Goal: Task Accomplishment & Management: Complete application form

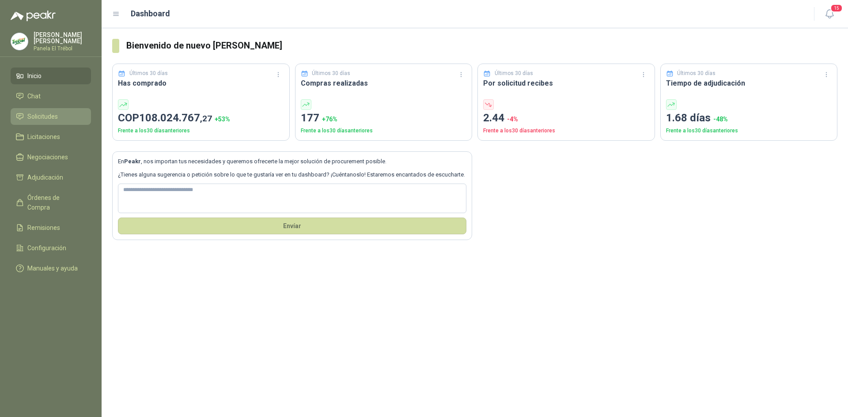
click at [38, 121] on span "Solicitudes" at bounding box center [42, 117] width 30 height 10
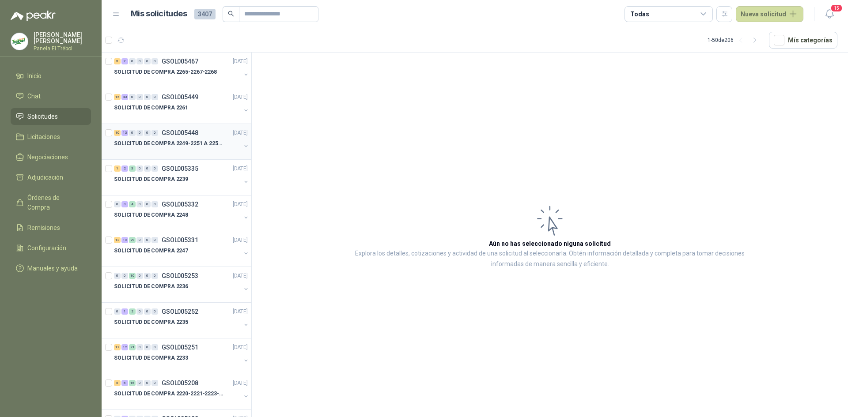
click at [242, 147] on button "button" at bounding box center [245, 146] width 7 height 7
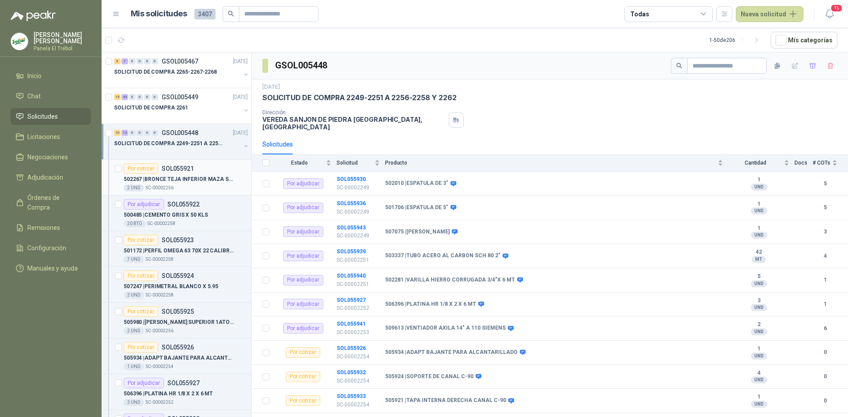
click at [184, 184] on div "502267 | BRONCE TEJA INFERIOR MAZA SUPERIOR DIAM" at bounding box center [186, 179] width 124 height 11
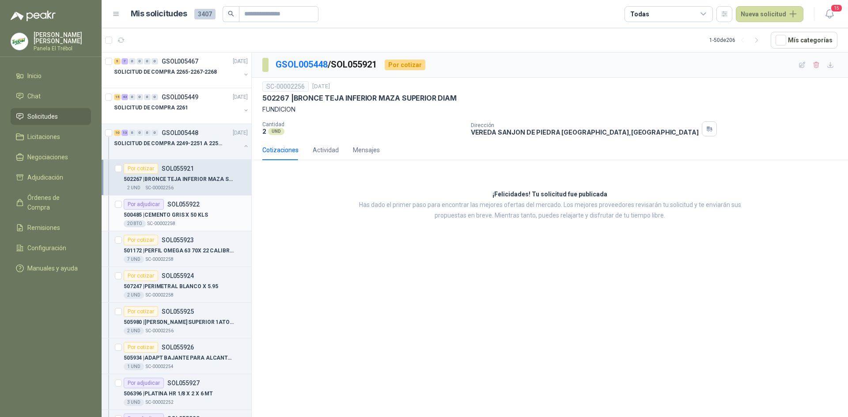
click at [185, 213] on p "500485 | CEMENTO GRIS X 50 KLS" at bounding box center [166, 215] width 84 height 8
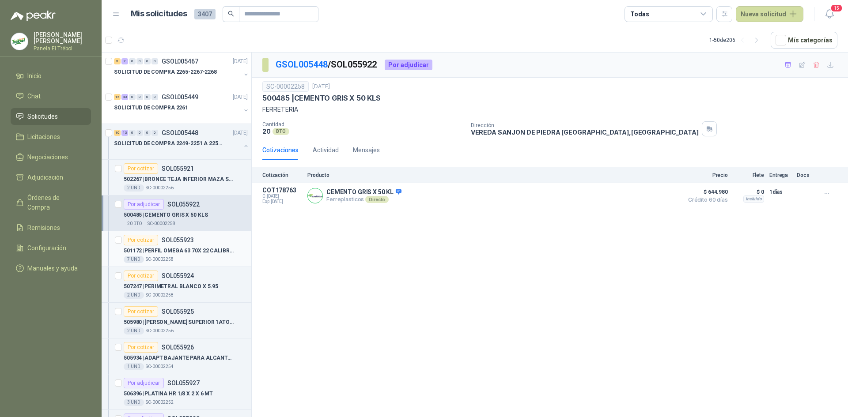
click at [182, 248] on p "501172 | PERFIL OMEGA 63 70X 22 CALIBRE 26X 2" at bounding box center [179, 251] width 110 height 8
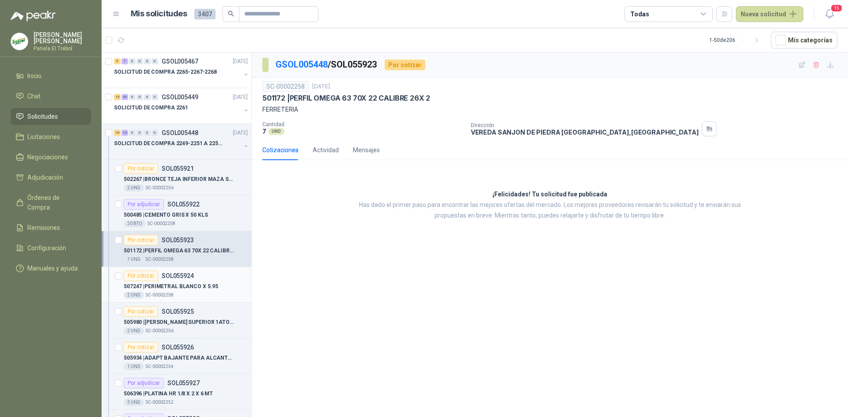
click at [183, 282] on div "507247 | PERIMETRAL BLANCO X 5.95" at bounding box center [186, 286] width 124 height 11
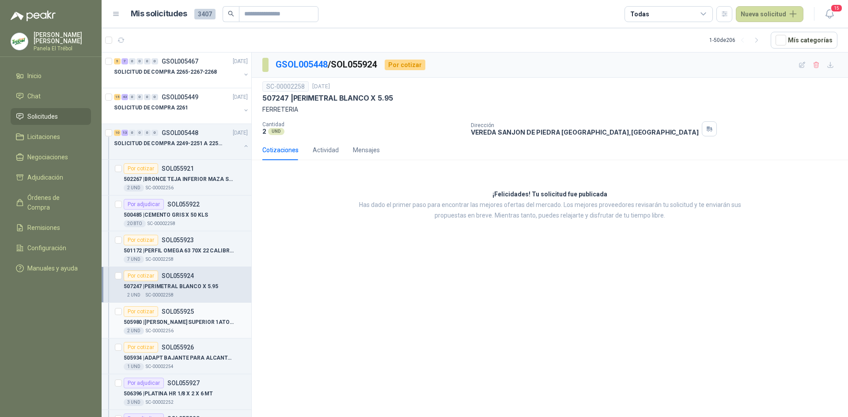
click at [179, 318] on p "505980 | [PERSON_NAME] SUPERIOR 1ATO2-MOL1-0014 RE" at bounding box center [179, 322] width 110 height 8
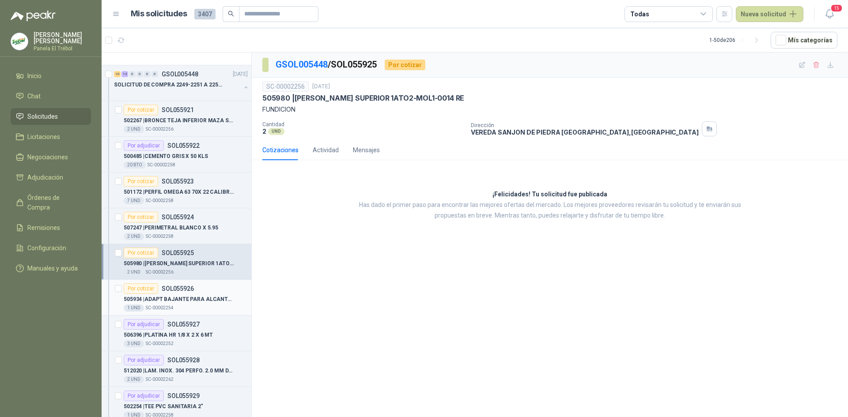
scroll to position [88, 0]
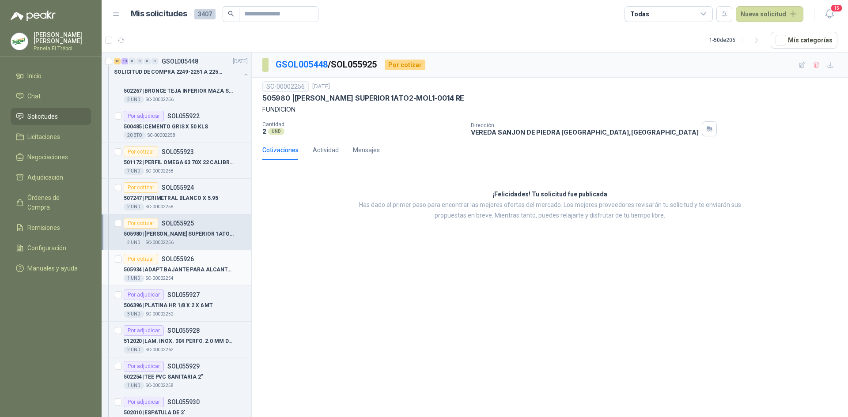
click at [164, 266] on p "505934 | ADAPT BAJANTE PARA ALCANTARILLADO" at bounding box center [179, 270] width 110 height 8
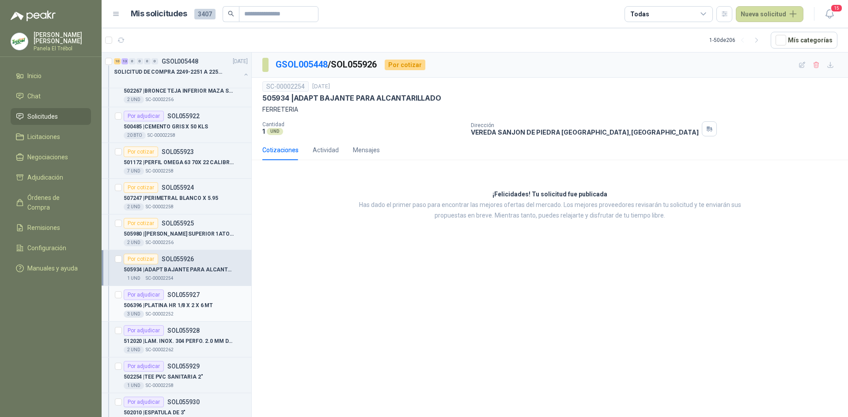
click at [170, 302] on p "506396 | PLATINA HR 1/8 X 2 X 6 MT" at bounding box center [168, 306] width 89 height 8
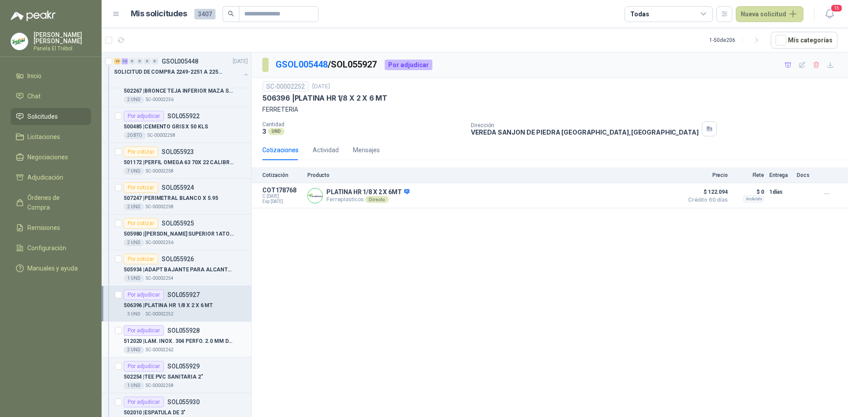
click at [200, 337] on div "512020 | LAM. INOX. 304 PERFO. 2.0 MM DIAM. PERF. CAL.16(1,5mm), LONG. 2 MTS; 1…" at bounding box center [186, 341] width 124 height 11
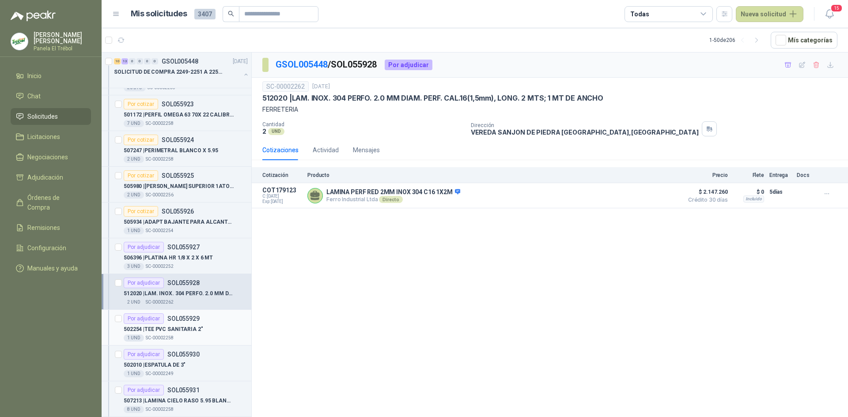
scroll to position [147, 0]
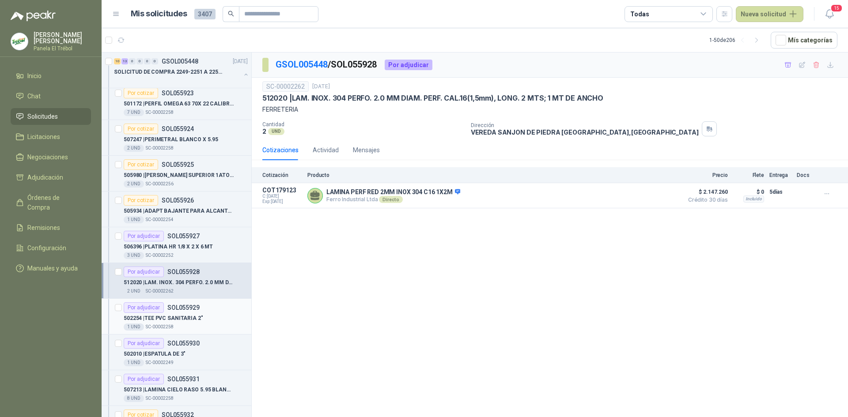
click at [179, 317] on p "502254 | TEE PVC SANITARIA 2"" at bounding box center [163, 318] width 79 height 8
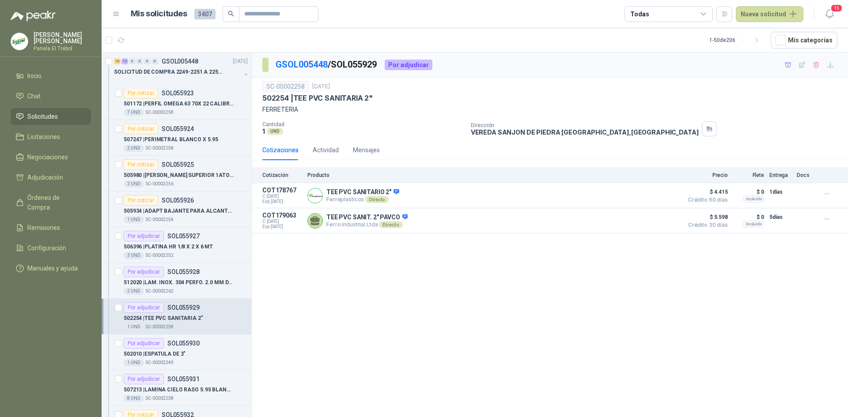
scroll to position [177, 0]
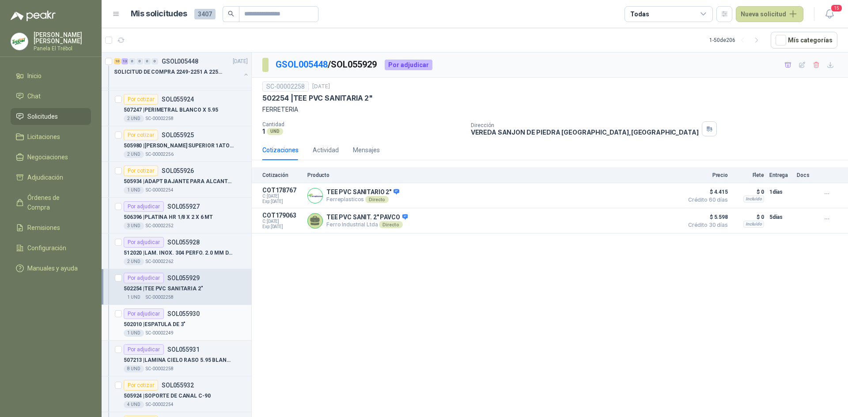
click at [172, 325] on p "502010 | ESPATULA DE 3"" at bounding box center [155, 325] width 62 height 8
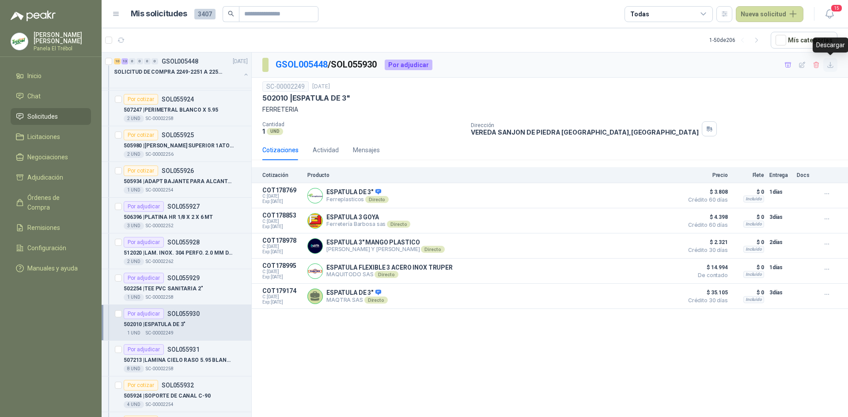
click at [830, 65] on icon "button" at bounding box center [830, 64] width 5 height 5
click at [201, 356] on div "507213 | LAMINA CIELO RASO 5.95 BLANCO" at bounding box center [186, 360] width 124 height 11
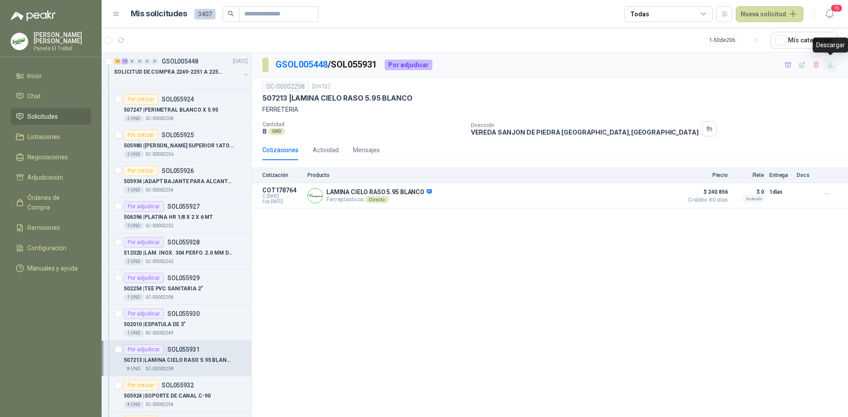
click at [830, 63] on icon "button" at bounding box center [830, 64] width 5 height 5
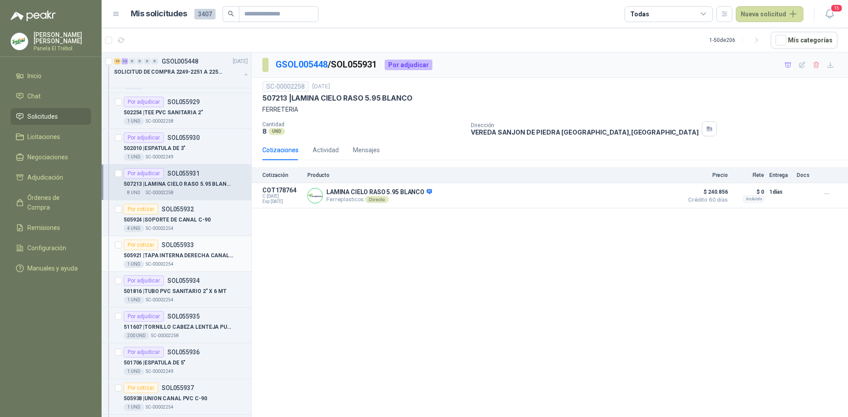
scroll to position [353, 0]
click at [178, 219] on p "505924 | SOPORTE DE CANAL C-90" at bounding box center [167, 220] width 87 height 8
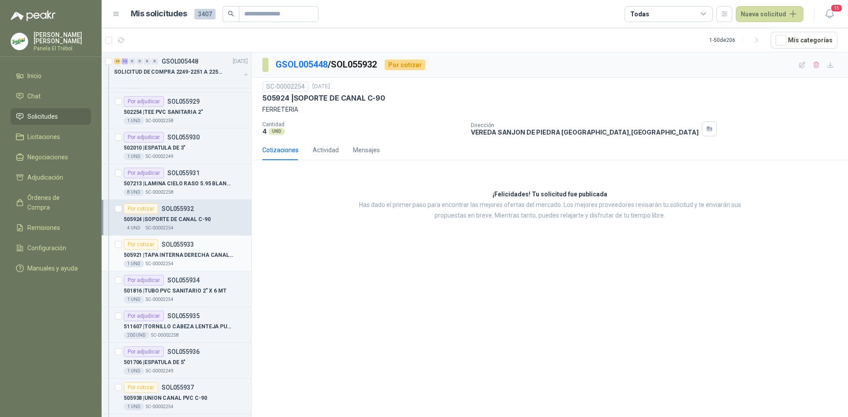
click at [182, 249] on div "Por cotizar SOL055933" at bounding box center [159, 244] width 70 height 11
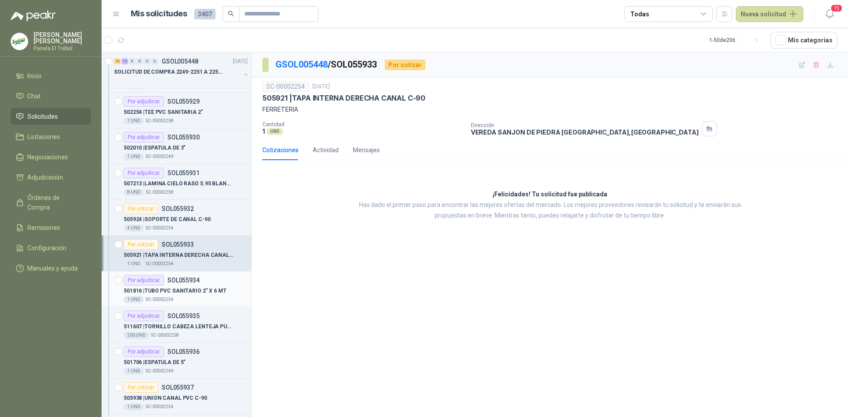
click at [192, 290] on p "501816 | TUBO PVC SANITARIO 2" X 6 MT" at bounding box center [175, 291] width 103 height 8
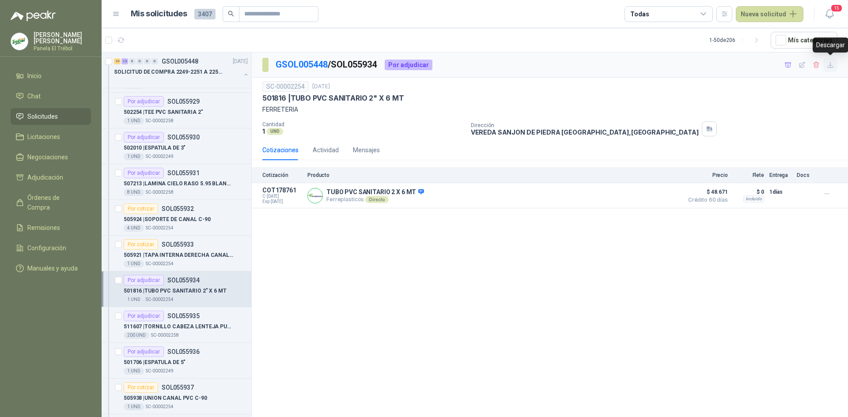
click at [830, 65] on icon "button" at bounding box center [830, 64] width 5 height 5
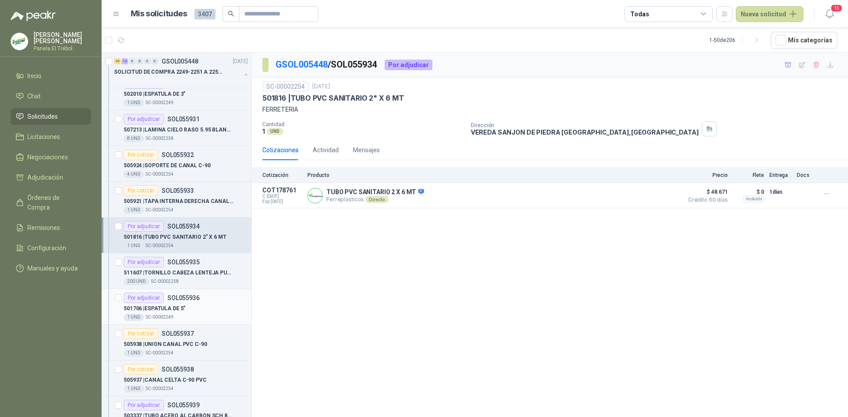
scroll to position [412, 0]
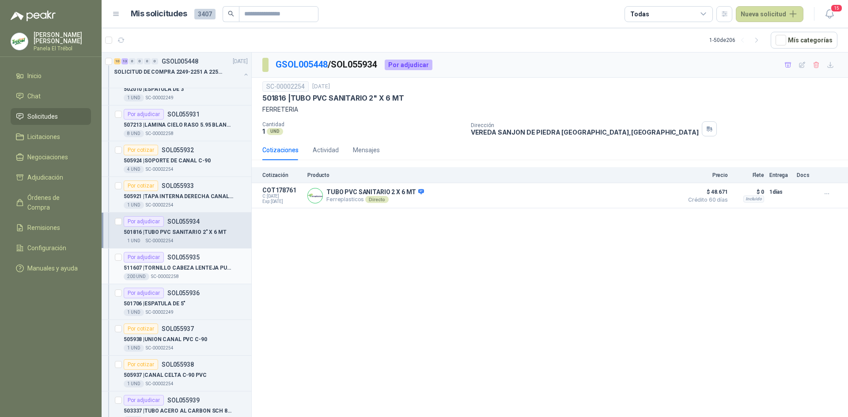
click at [180, 273] on div "511607 | TORNILLO CABEZA LENTEJA PUNTA AGUDA 8 X 12" at bounding box center [186, 268] width 124 height 11
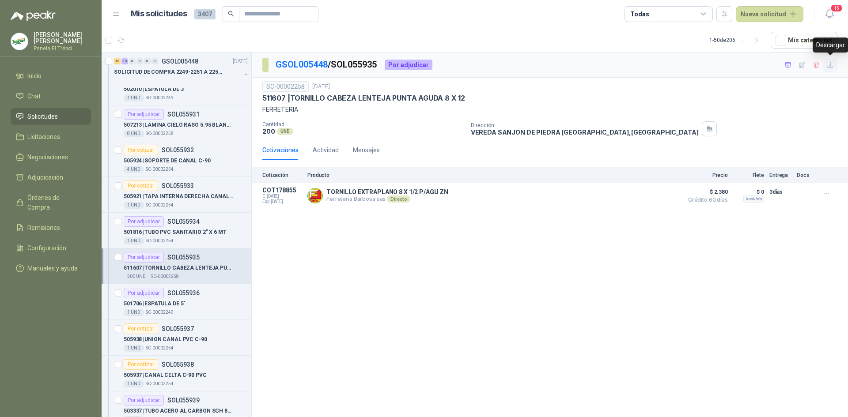
click at [828, 66] on icon "button" at bounding box center [831, 65] width 8 height 8
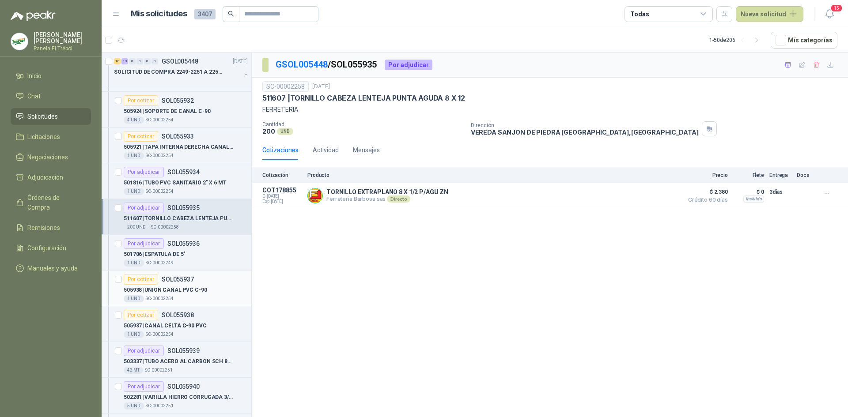
scroll to position [471, 0]
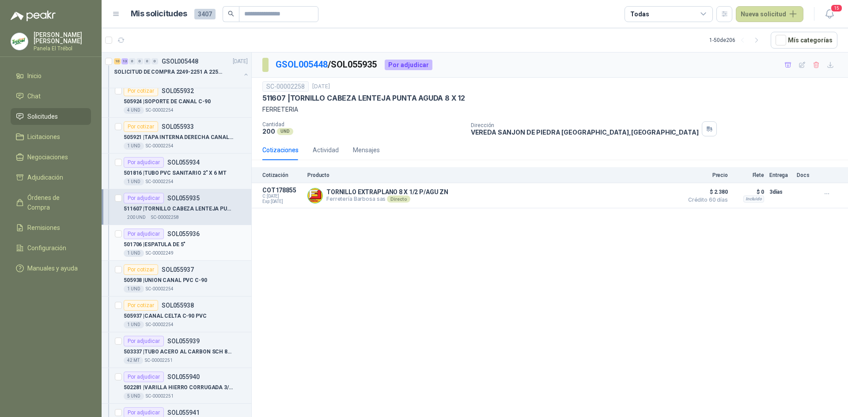
click at [175, 250] on div "1 UND  SC-00002249" at bounding box center [186, 253] width 124 height 7
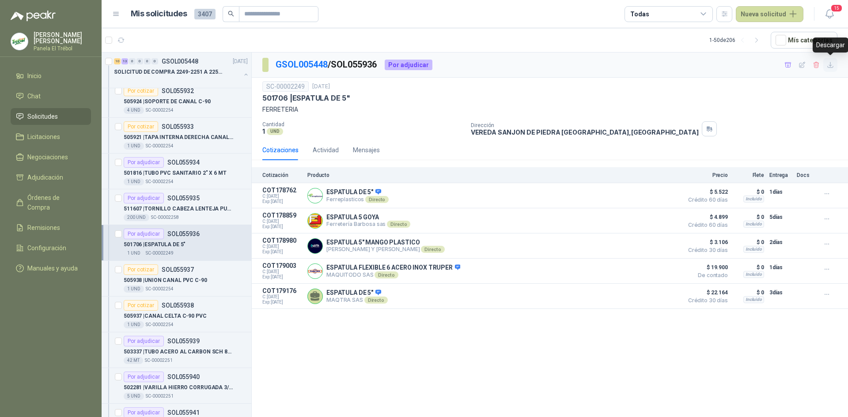
click at [832, 67] on icon "button" at bounding box center [831, 65] width 8 height 8
click at [196, 288] on div "1 UND  SC-00002254" at bounding box center [186, 289] width 124 height 7
click at [189, 279] on p "505938 | UNION CANAL PVC C-90" at bounding box center [165, 280] width 83 height 8
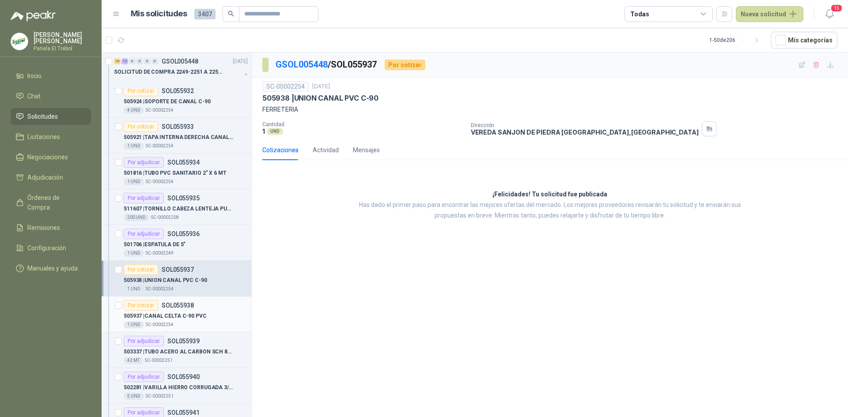
click at [190, 316] on p "505937 | CANAL CELTA C-90 PVC" at bounding box center [165, 316] width 83 height 8
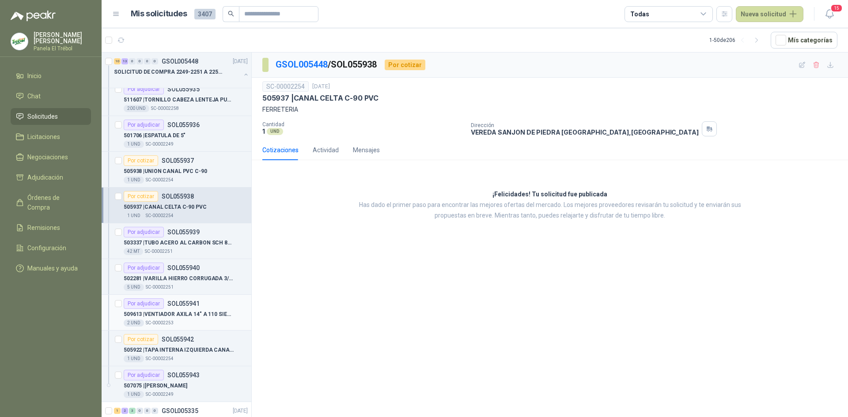
scroll to position [589, 0]
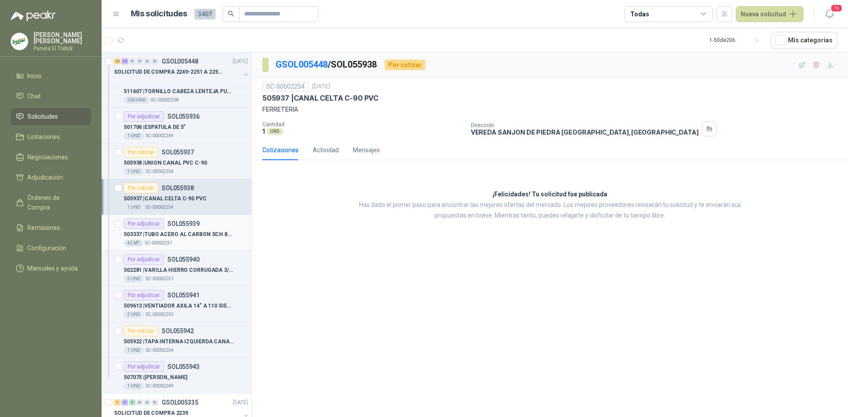
click at [184, 238] on p "503337 | TUBO ACERO AL CARBON SCH 80 2"" at bounding box center [179, 235] width 110 height 8
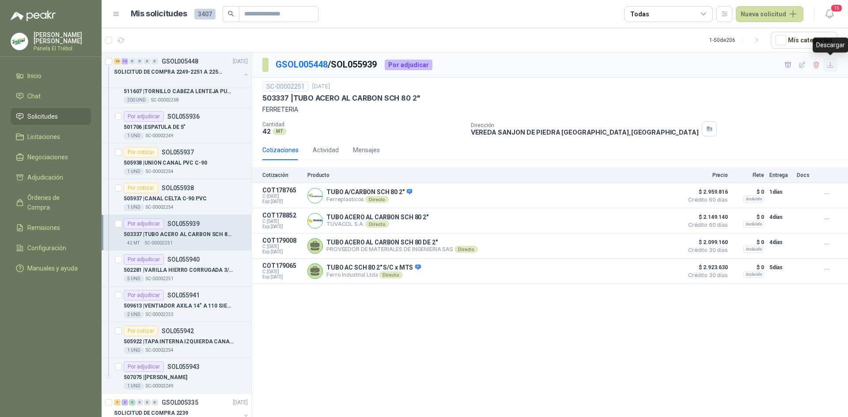
click at [831, 67] on icon "button" at bounding box center [831, 65] width 8 height 8
click at [193, 272] on p "502281 | VARILLA HIERRO CORRUGADA 3/4"X 6 MT" at bounding box center [179, 270] width 110 height 8
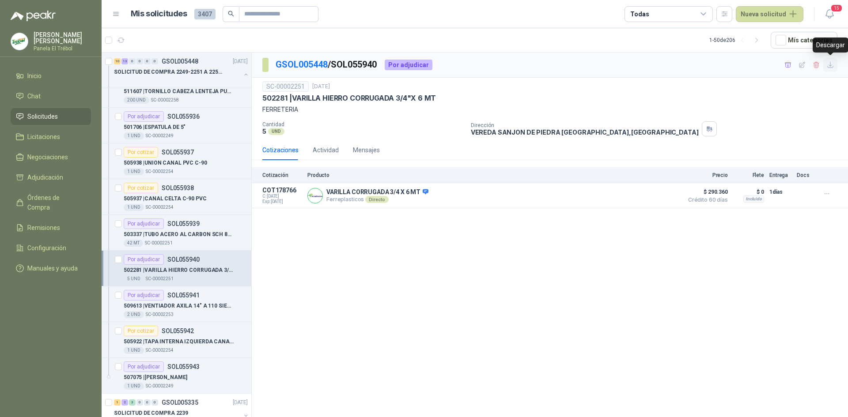
click at [830, 67] on icon "button" at bounding box center [831, 65] width 8 height 8
click at [177, 303] on p "509613 | VENTIADOR AXILA 14" A 110 SIEMENS" at bounding box center [179, 306] width 110 height 8
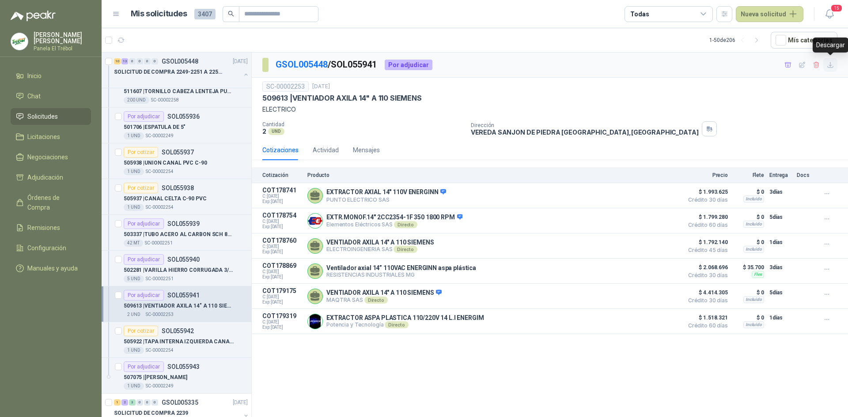
click at [832, 68] on icon "button" at bounding box center [830, 64] width 5 height 5
click at [183, 339] on p "505922 | TAPA INTERNA IZQUIERDA CANAL C-90" at bounding box center [179, 342] width 110 height 8
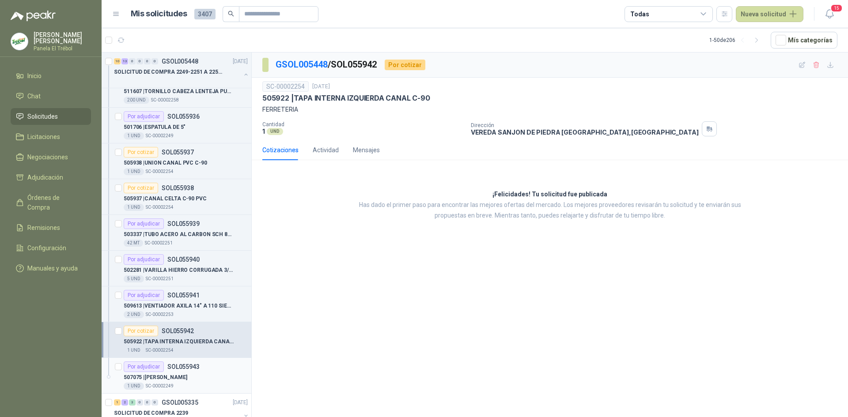
scroll to position [648, 0]
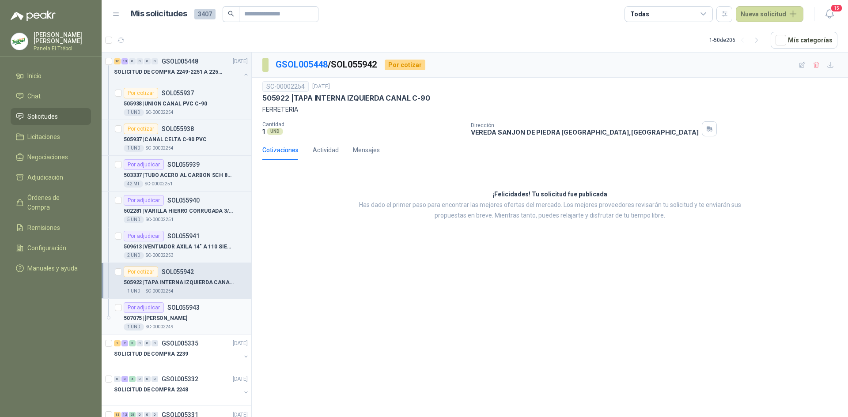
click at [163, 316] on p "507075 | [PERSON_NAME]" at bounding box center [156, 318] width 64 height 8
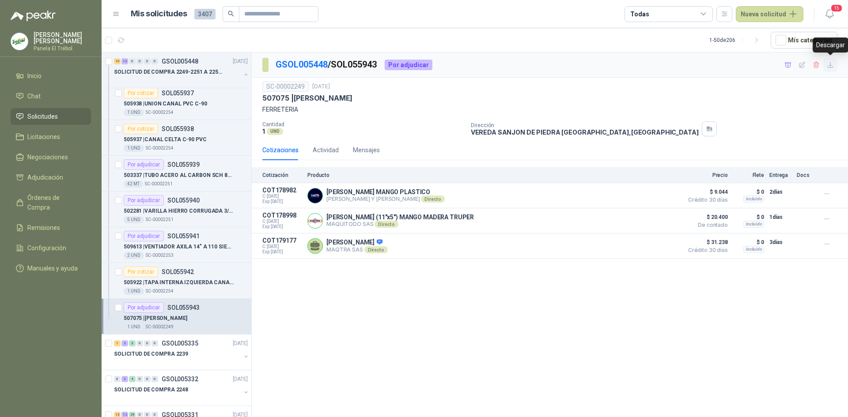
click at [832, 62] on icon "button" at bounding box center [831, 65] width 8 height 8
click at [242, 73] on button "button" at bounding box center [245, 74] width 7 height 7
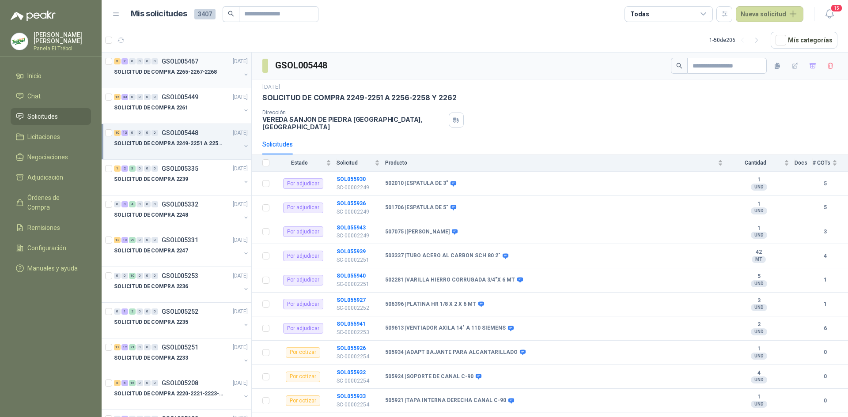
click at [242, 76] on button "button" at bounding box center [245, 74] width 7 height 7
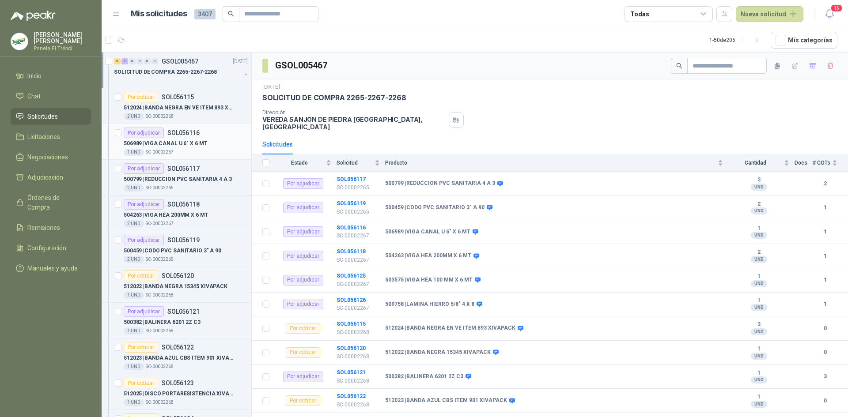
click at [177, 149] on div "1 UND  SC-00002267" at bounding box center [186, 152] width 124 height 7
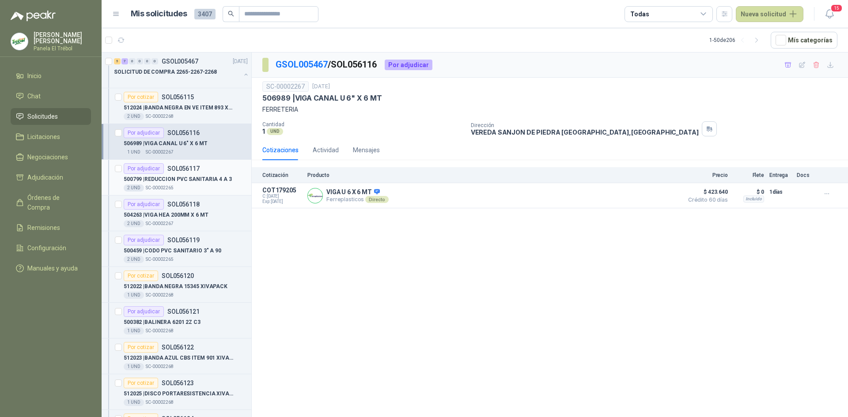
click at [180, 182] on p "500799 | REDUCCION PVC SANITARIA 4 A 3" at bounding box center [178, 179] width 108 height 8
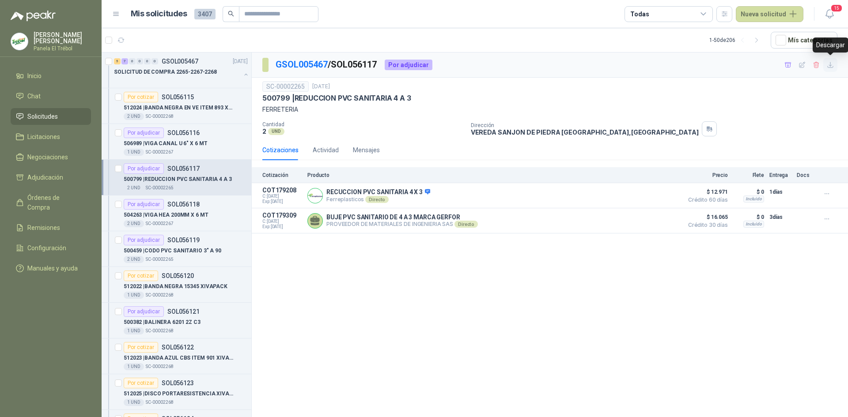
click at [831, 66] on icon "button" at bounding box center [830, 64] width 5 height 5
click at [169, 212] on p "504263 | VIGA HEA 200MM X 6 MT" at bounding box center [166, 215] width 85 height 8
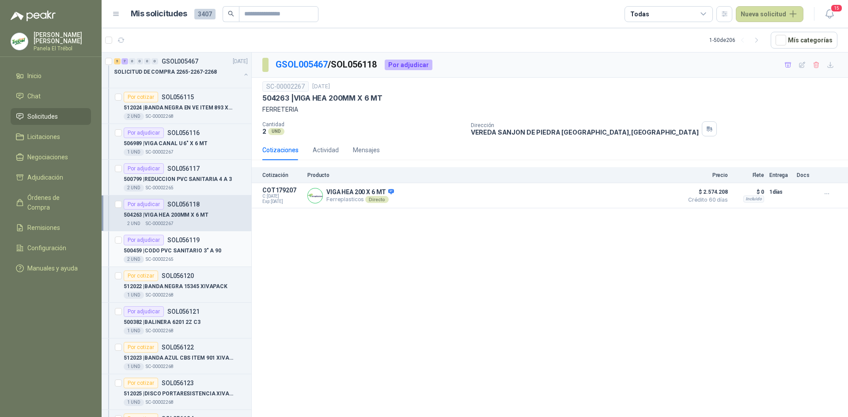
click at [179, 255] on p "500459 | CODO PVC SANITARIO 3" A 90" at bounding box center [173, 251] width 98 height 8
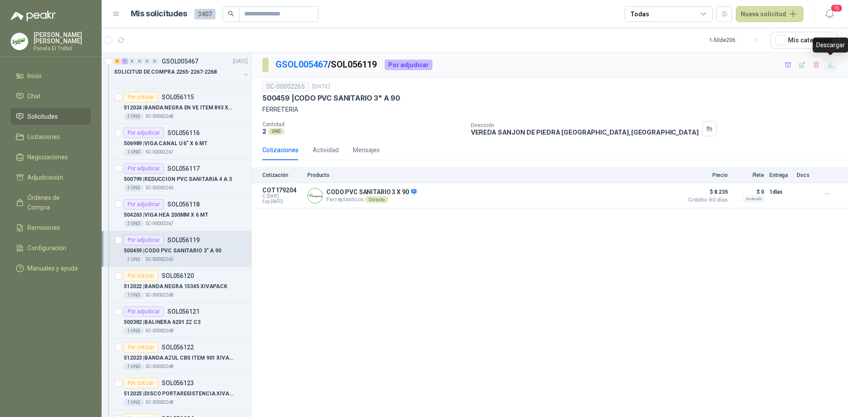
click at [832, 67] on icon "button" at bounding box center [831, 65] width 8 height 8
click at [177, 291] on p "512022 | BANDA NEGRA 15345 XIVAPACK" at bounding box center [176, 287] width 104 height 8
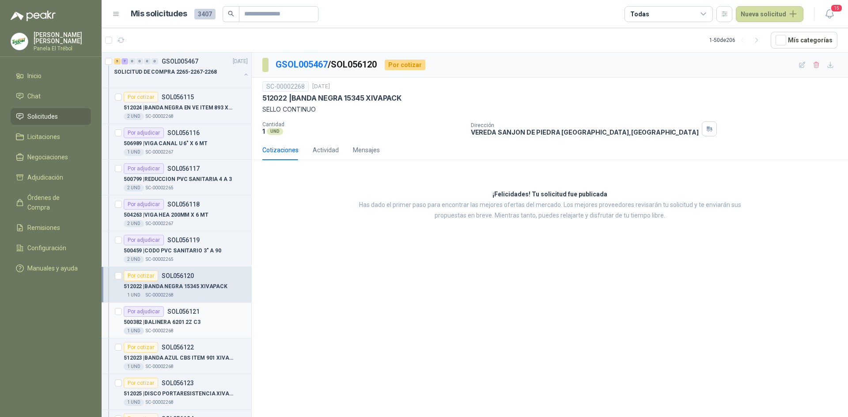
click at [189, 322] on p "500382 | BALINERA 6201 2Z C3" at bounding box center [162, 322] width 77 height 8
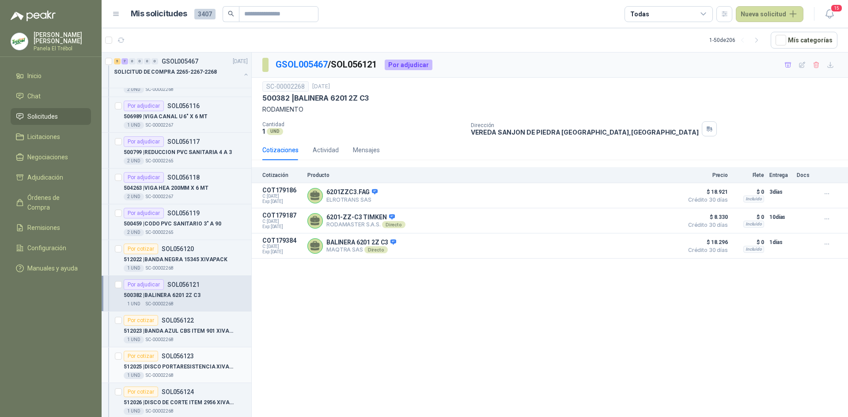
scroll to position [59, 0]
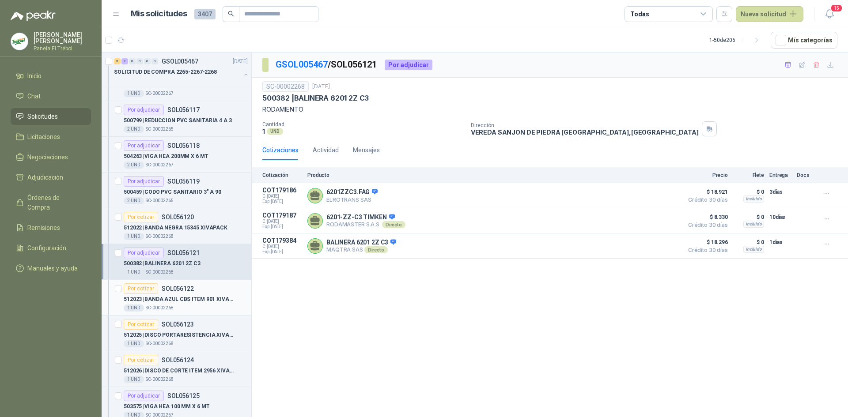
click at [171, 301] on p "512023 | BANDA AZUL CBS ITEM 901 XIVAPACK" at bounding box center [179, 299] width 110 height 8
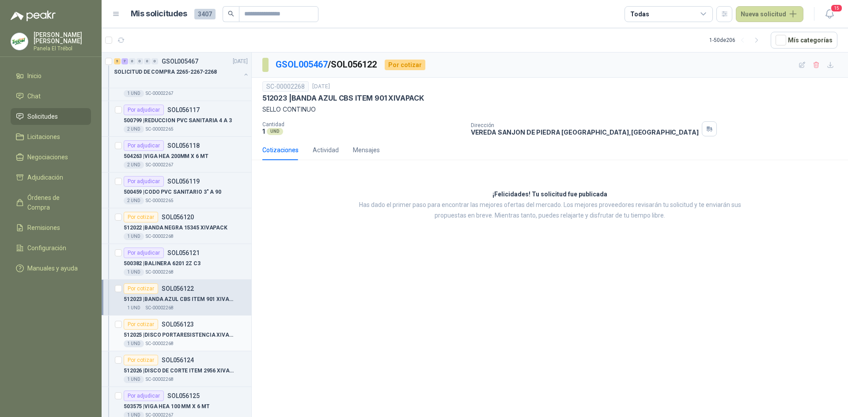
click at [178, 336] on p "512025 | DISCO PORTARESISTENCIA XIVAPACK" at bounding box center [179, 335] width 110 height 8
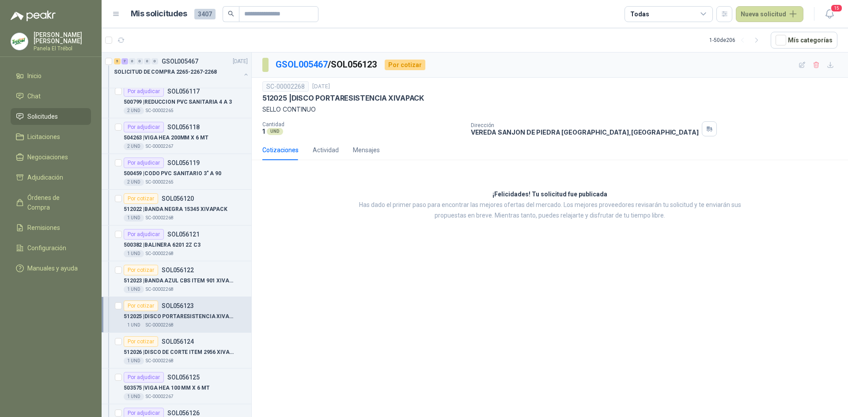
scroll to position [118, 0]
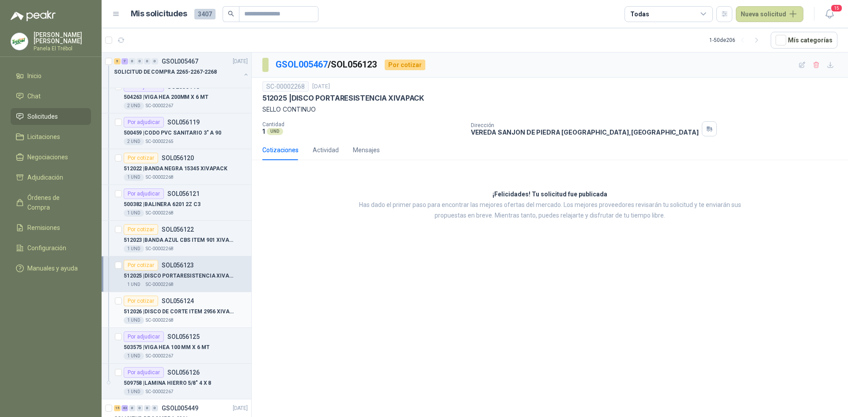
click at [180, 313] on p "512026 | DISCO DE CORTE ITEM 2956 XIVAPACK" at bounding box center [179, 312] width 110 height 8
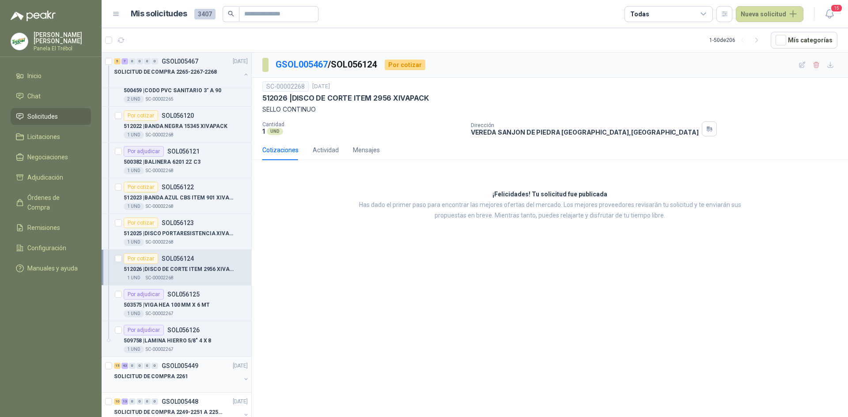
scroll to position [206, 0]
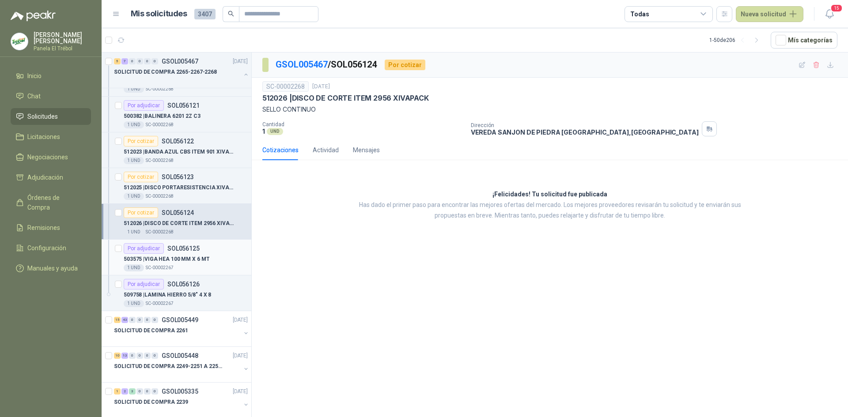
click at [159, 258] on p "503575 | VIGA HEA 100 MM X 6 MT" at bounding box center [167, 259] width 86 height 8
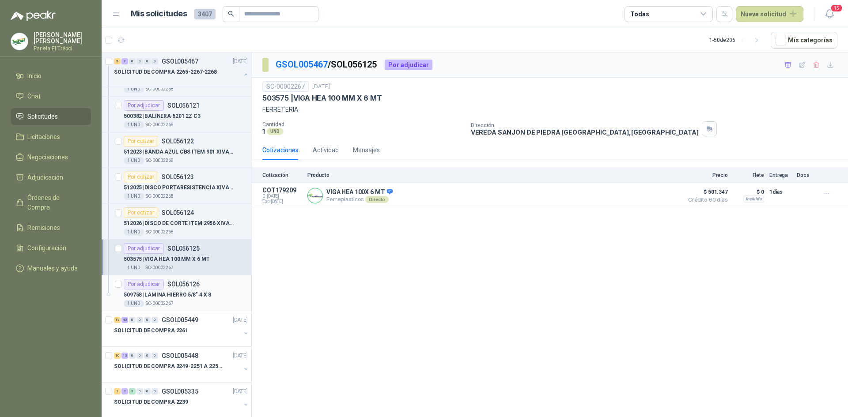
click at [181, 299] on p "509758 | LAMINA HIERRO 5/8" 4 X 8" at bounding box center [167, 295] width 87 height 8
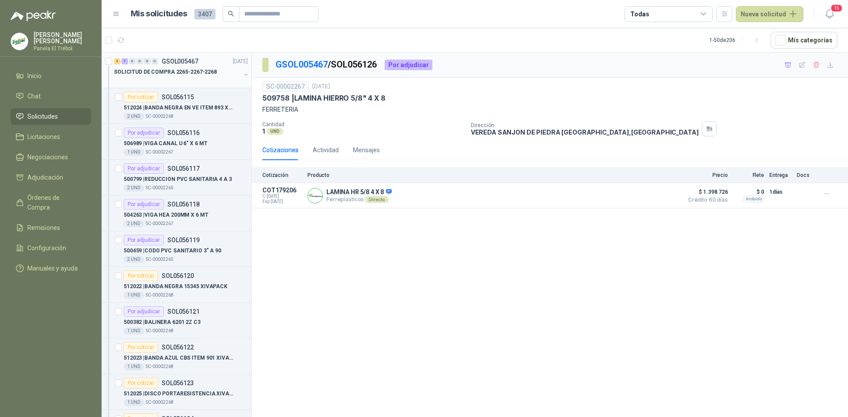
click at [242, 75] on button "button" at bounding box center [245, 74] width 7 height 7
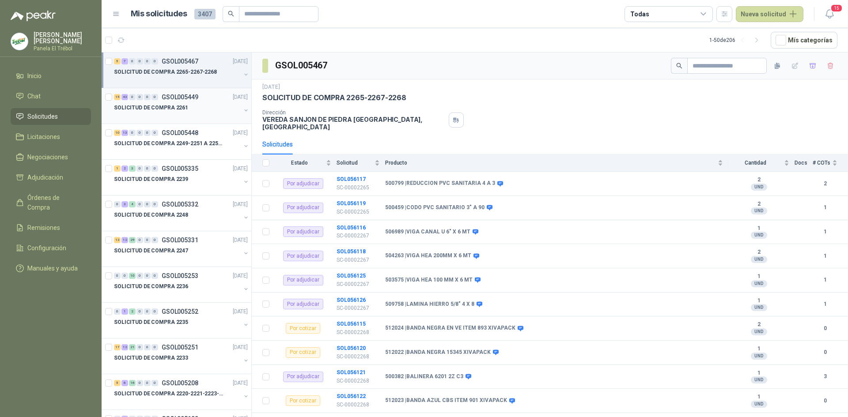
click at [242, 110] on button "button" at bounding box center [245, 110] width 7 height 7
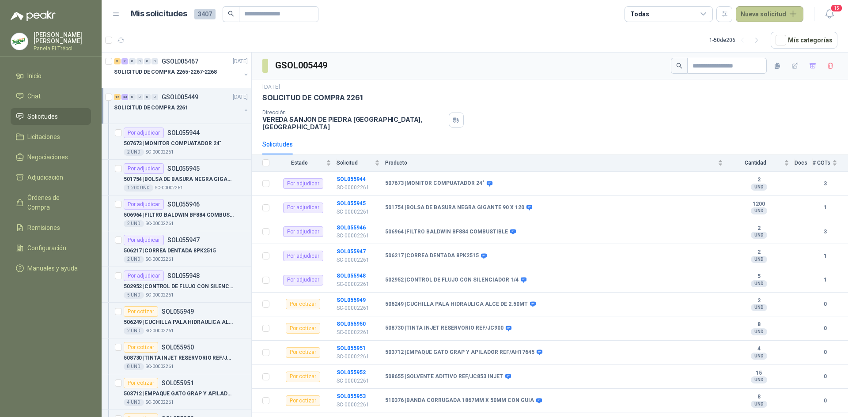
click at [775, 9] on button "Nueva solicitud" at bounding box center [770, 14] width 68 height 16
click at [772, 53] on link "Solicitud grupal" at bounding box center [779, 50] width 75 height 15
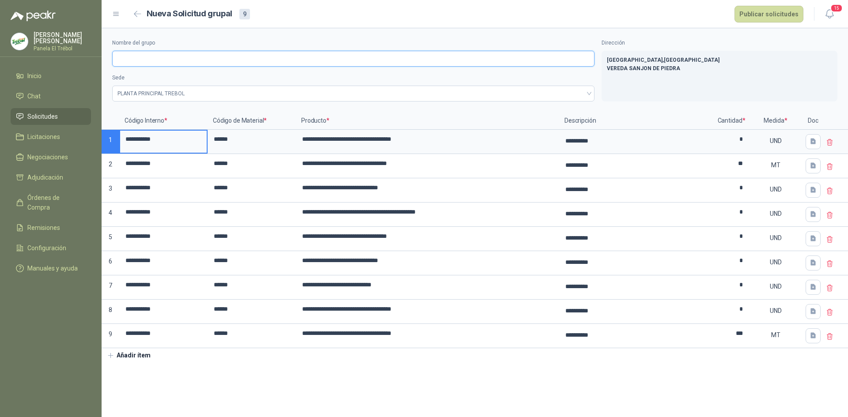
click at [119, 58] on input "Nombre del grupo" at bounding box center [353, 59] width 482 height 16
type input "**********"
click at [783, 20] on button "Publicar solicitudes" at bounding box center [768, 14] width 69 height 17
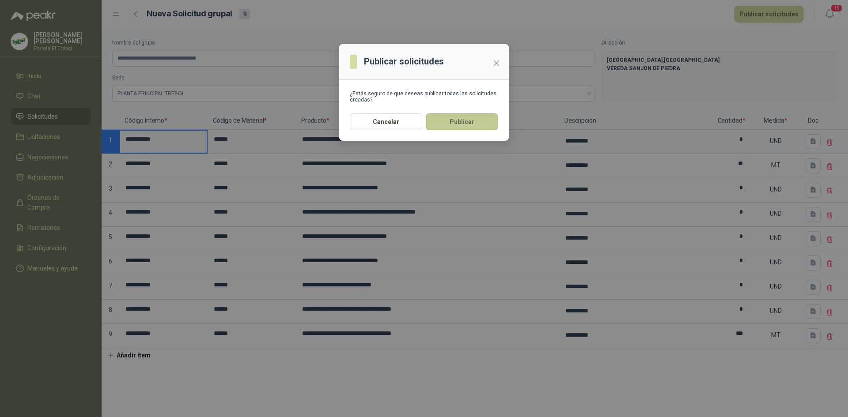
click at [469, 125] on button "Publicar" at bounding box center [462, 121] width 72 height 17
